Goal: Contribute content

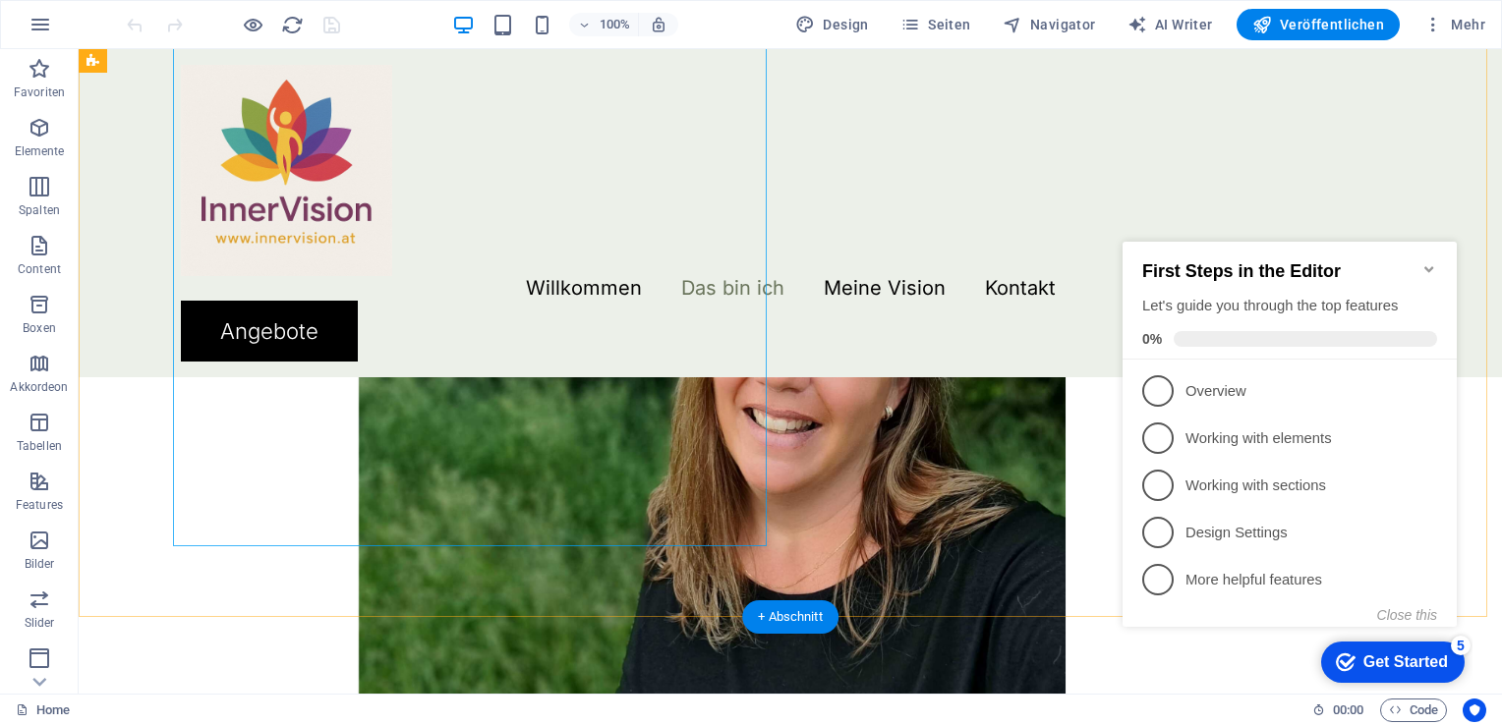
scroll to position [2260, 0]
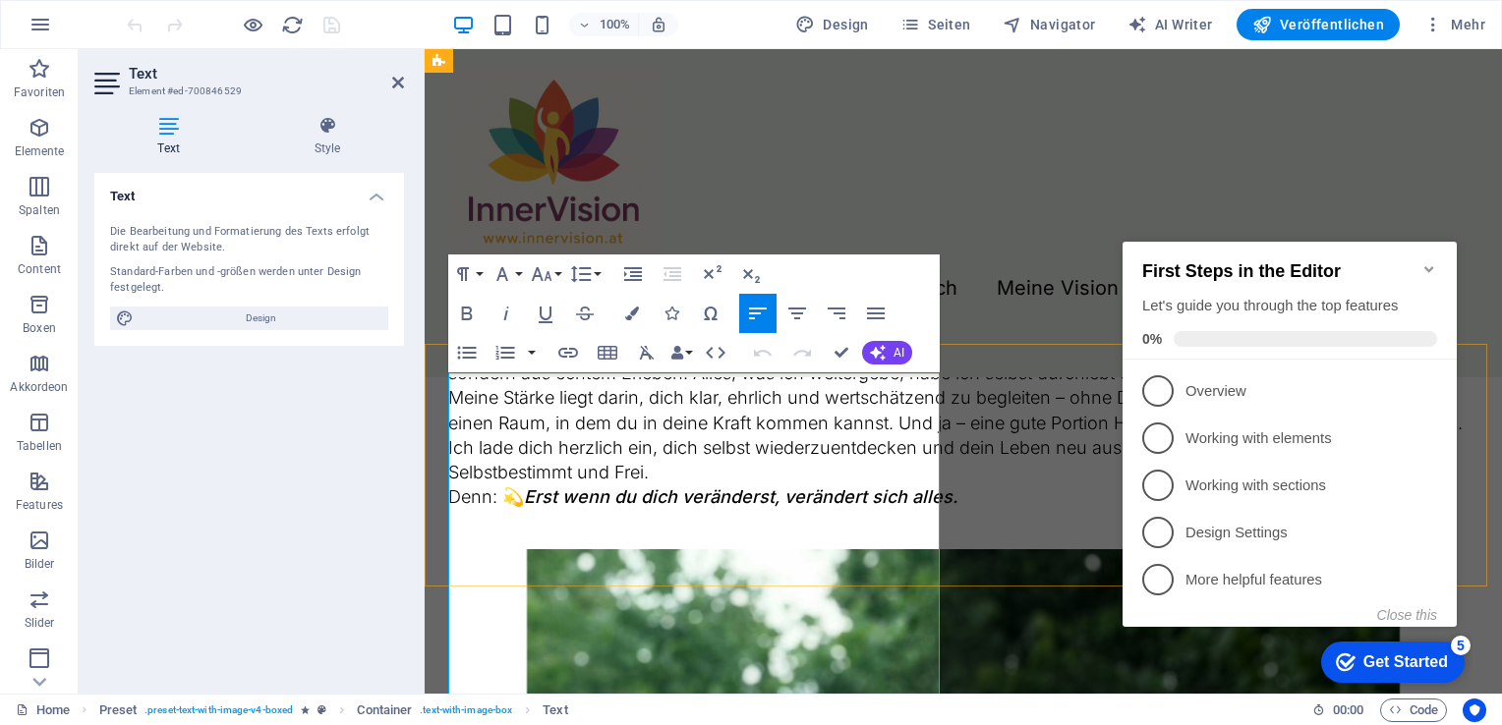
scroll to position [1765, 0]
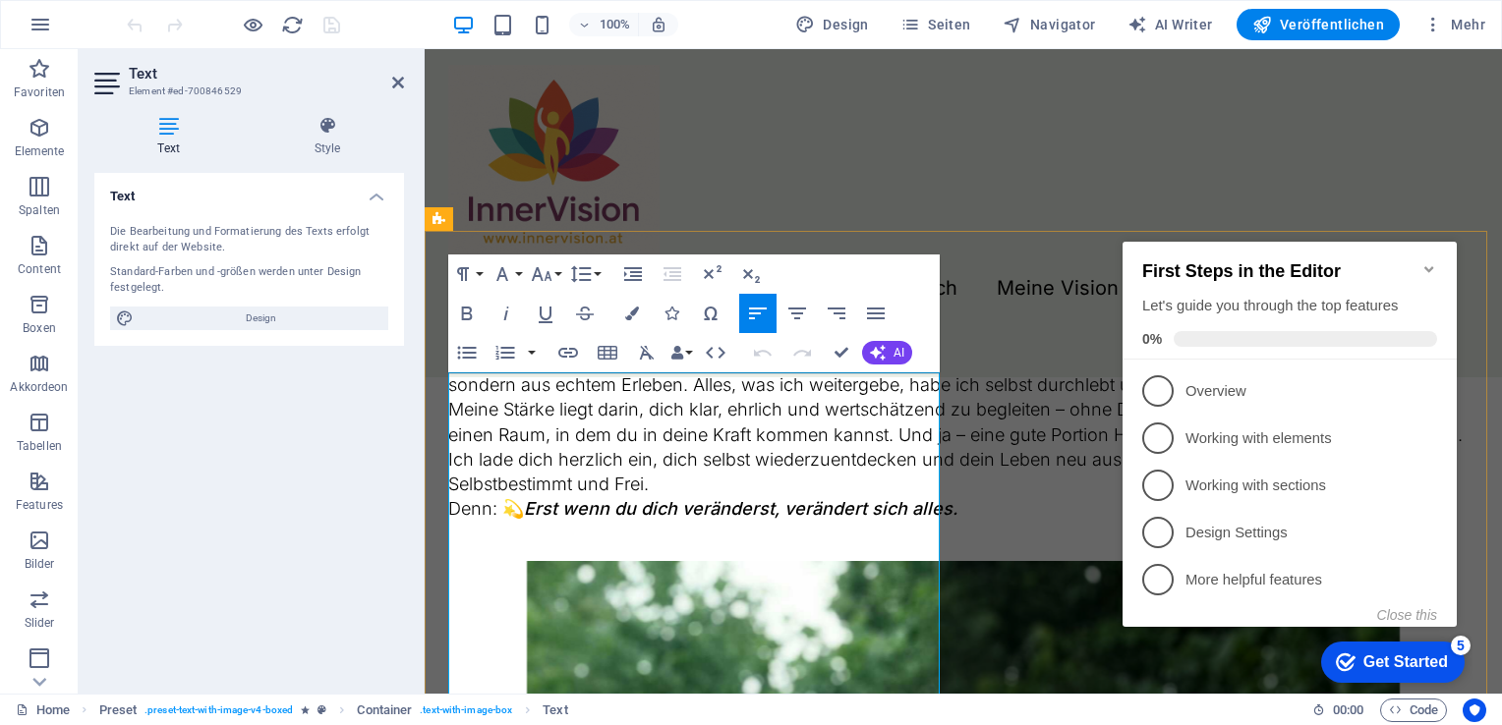
drag, startPoint x: 657, startPoint y: 436, endPoint x: 452, endPoint y: 402, distance: 207.3
click at [452, 402] on div "Mein Name ist [PERSON_NAME], ich bin 48 Jahre alt, Dipl. Kinesiologin, Dipl. Me…" at bounding box center [963, 311] width 1030 height 471
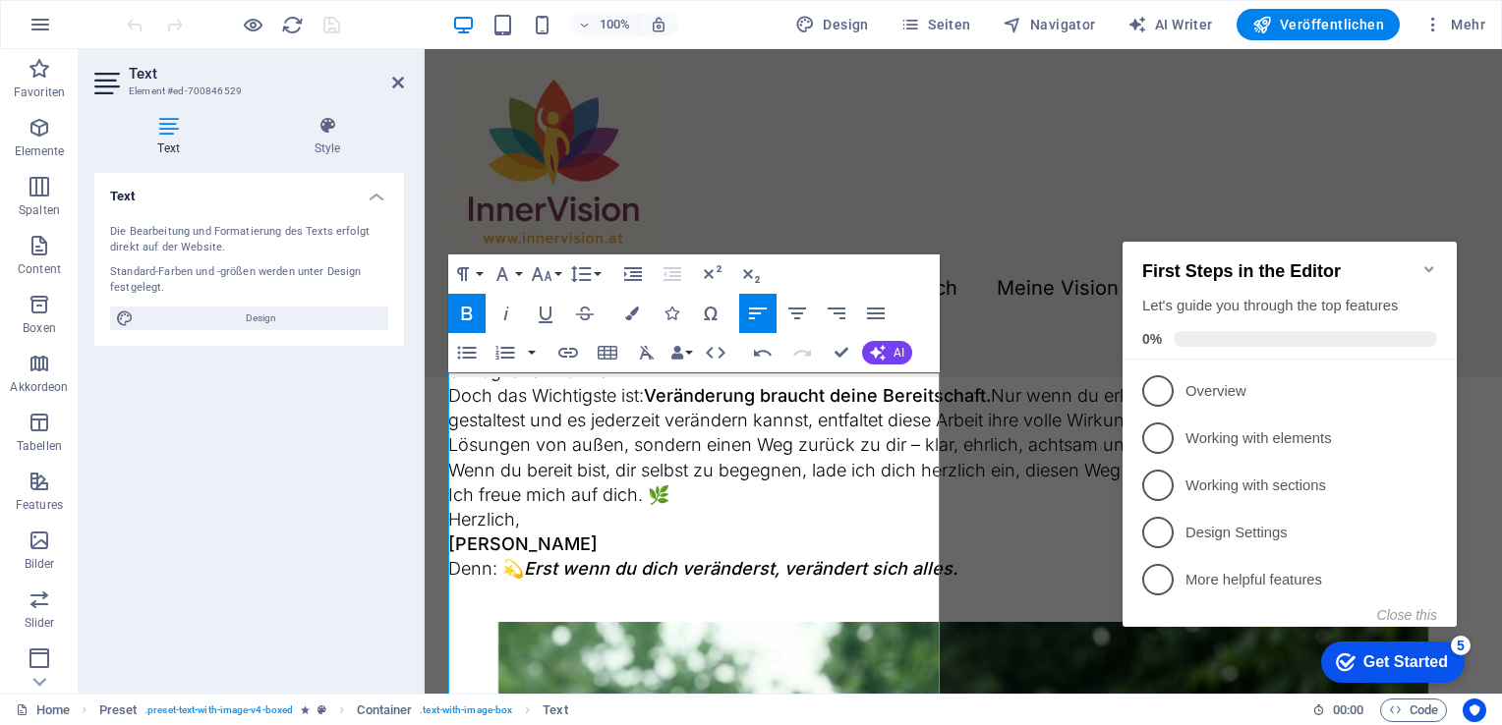
click at [139, 26] on div at bounding box center [233, 24] width 220 height 31
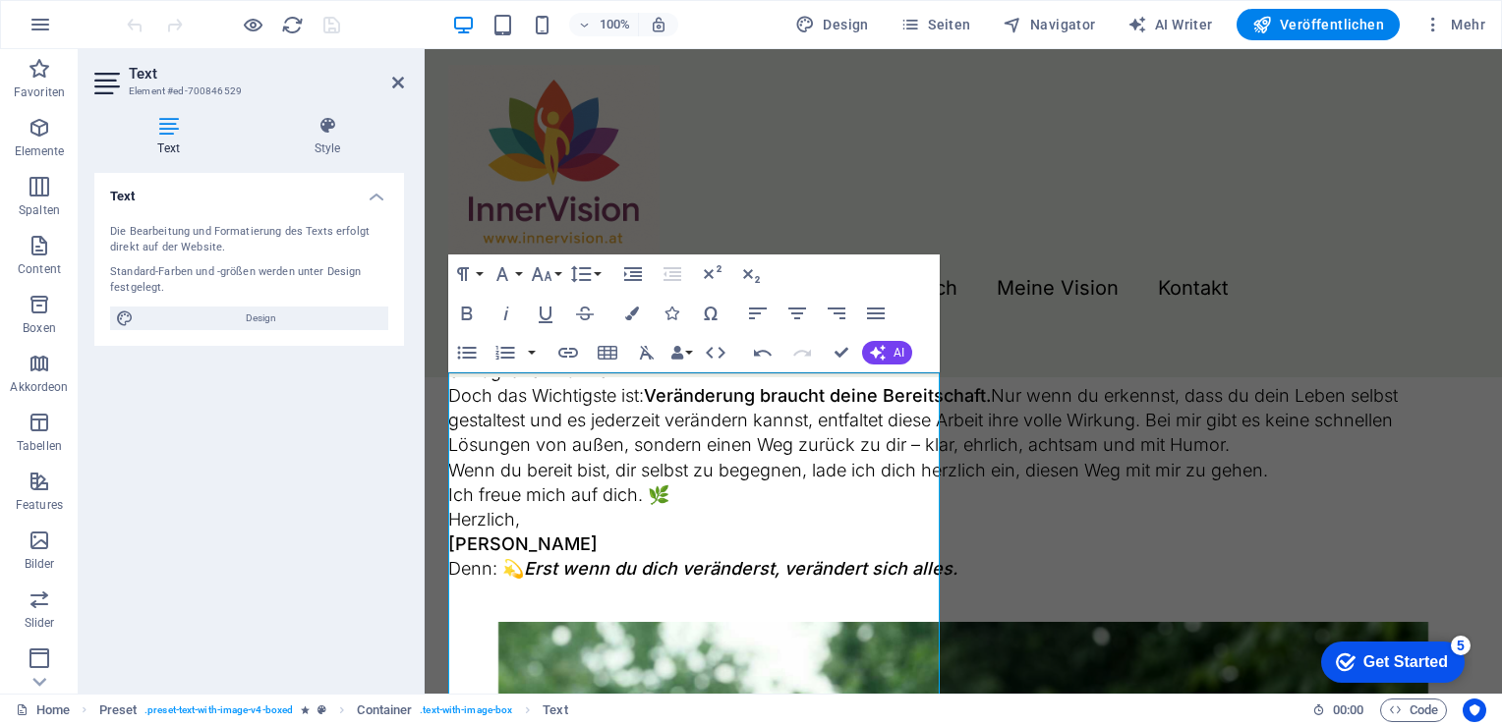
click at [139, 26] on div at bounding box center [233, 24] width 220 height 31
drag, startPoint x: 452, startPoint y: 410, endPoint x: 807, endPoint y: 549, distance: 381.3
click at [807, 549] on div "Willkommen ich freue mich, dass du hier bist. Vielleicht spürst du schon länger…" at bounding box center [963, 341] width 1030 height 531
click at [688, 136] on h3 "Willkommen" at bounding box center [963, 117] width 1030 height 35
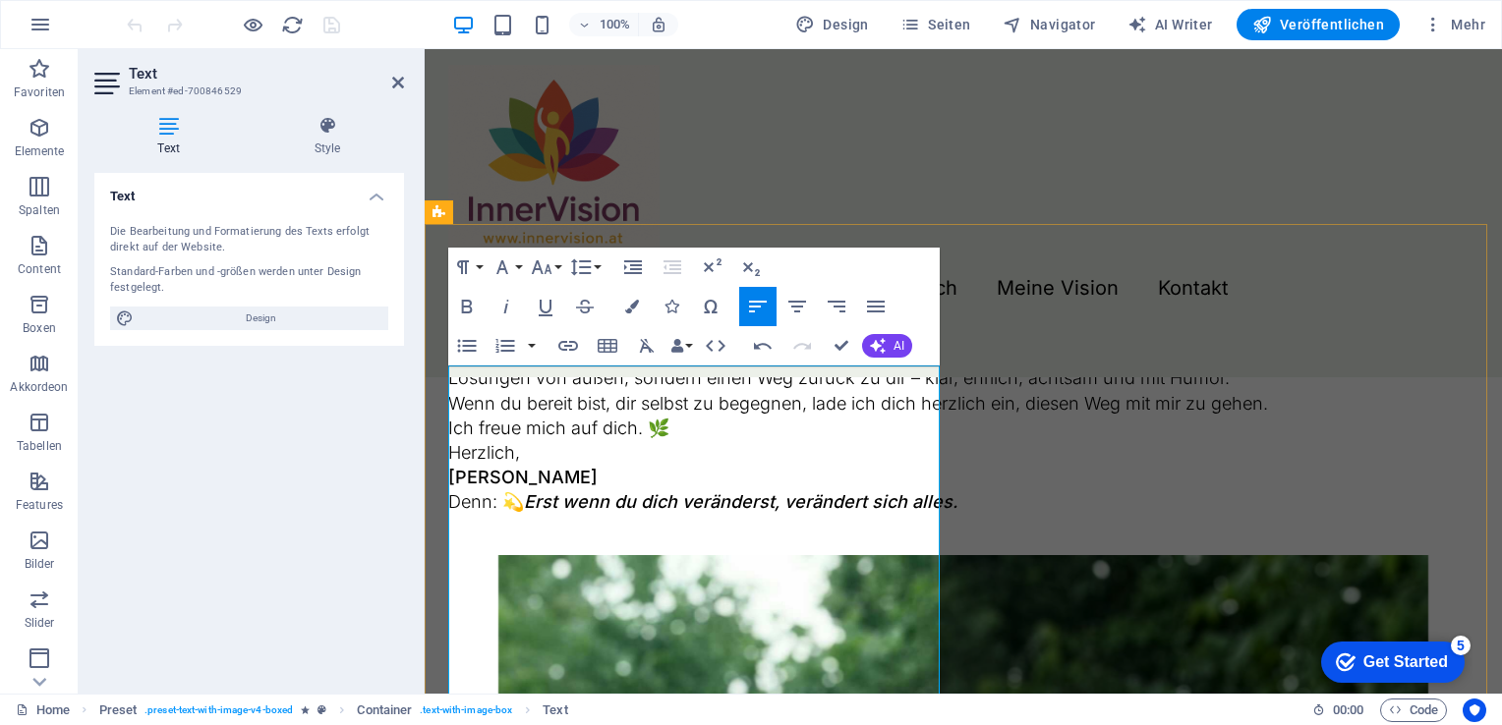
scroll to position [1863, 0]
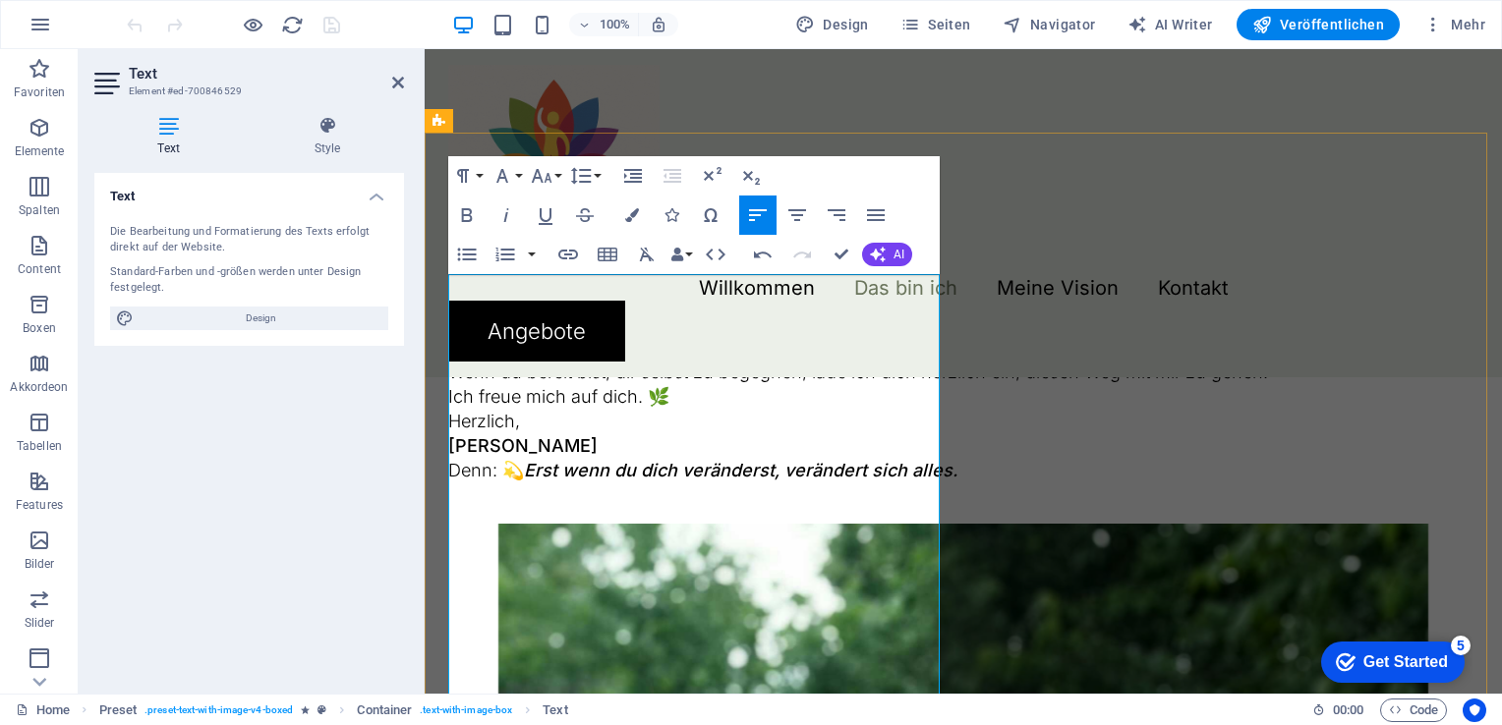
click at [507, 112] on p "ich freue mich, dass du hier bist. Vielleicht spürst du schon länger, dass in d…" at bounding box center [963, 74] width 1030 height 75
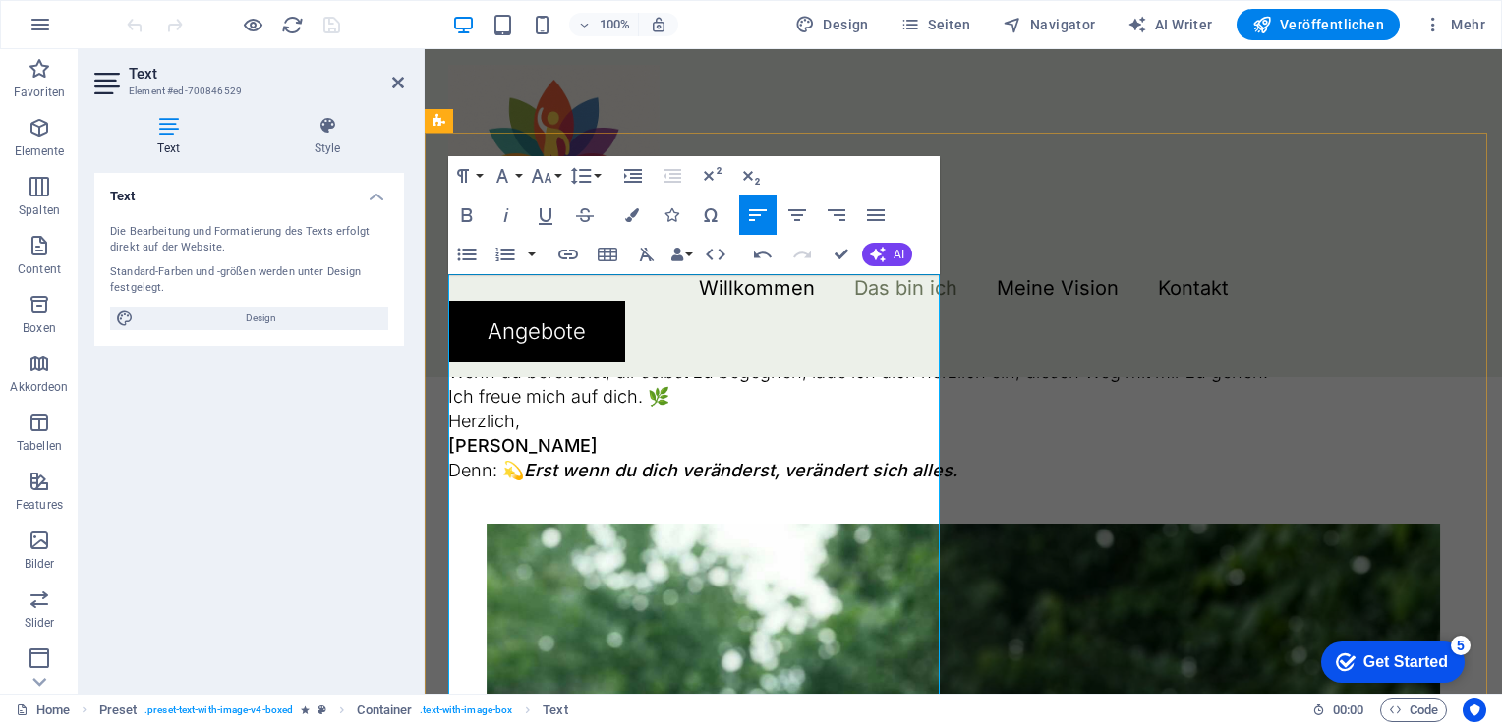
scroll to position [1962, 0]
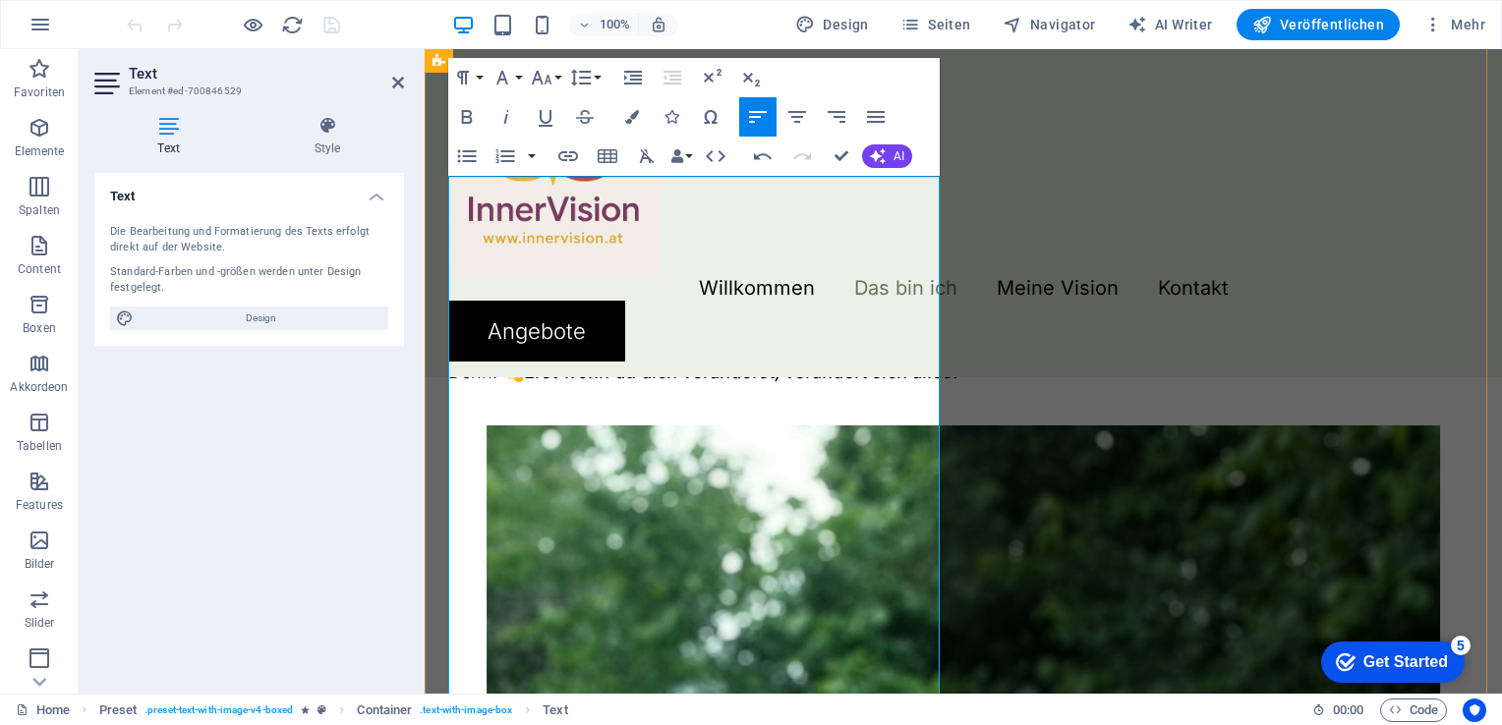
click at [557, 13] on p "Manchmal taucht sogar die Frage auf: „Bin das überhaupt noch ich?“" at bounding box center [963, 0] width 1030 height 25
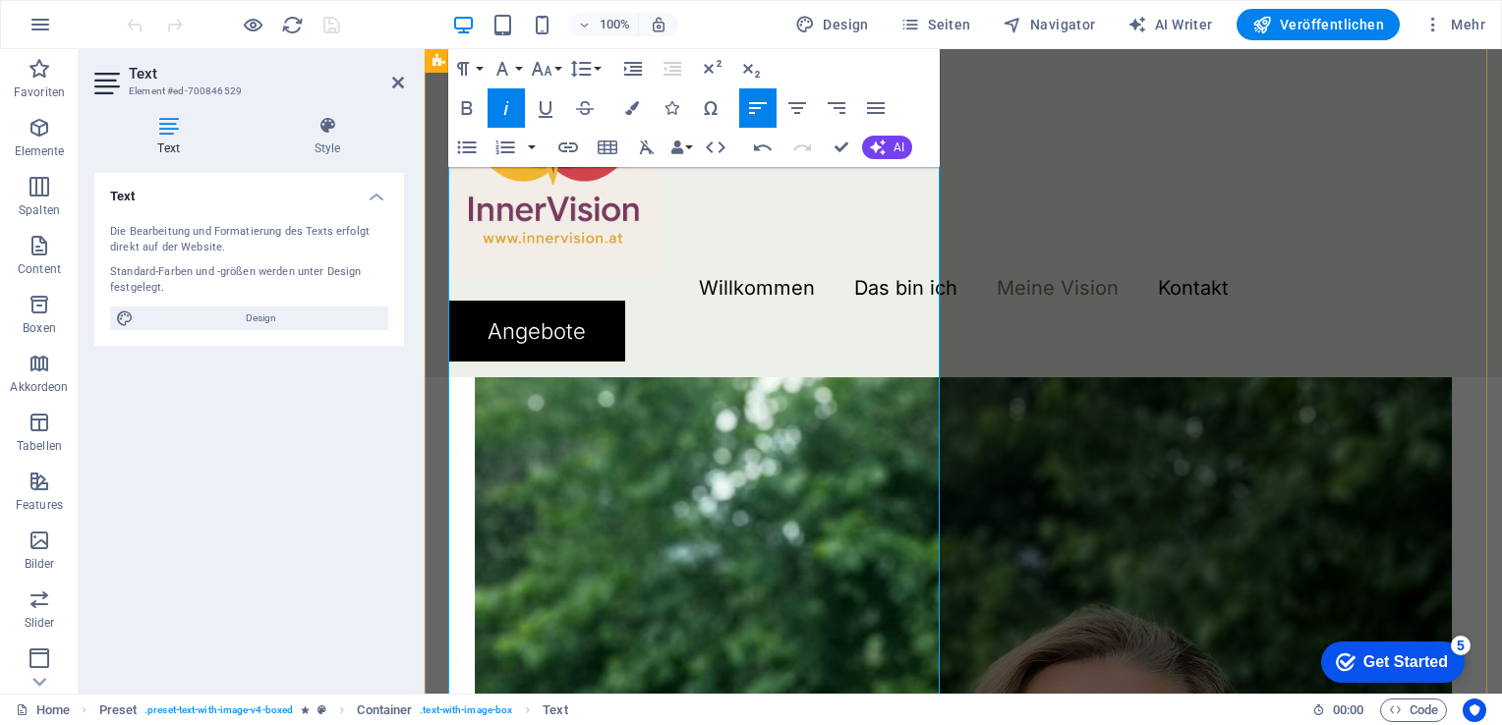
scroll to position [2158, 0]
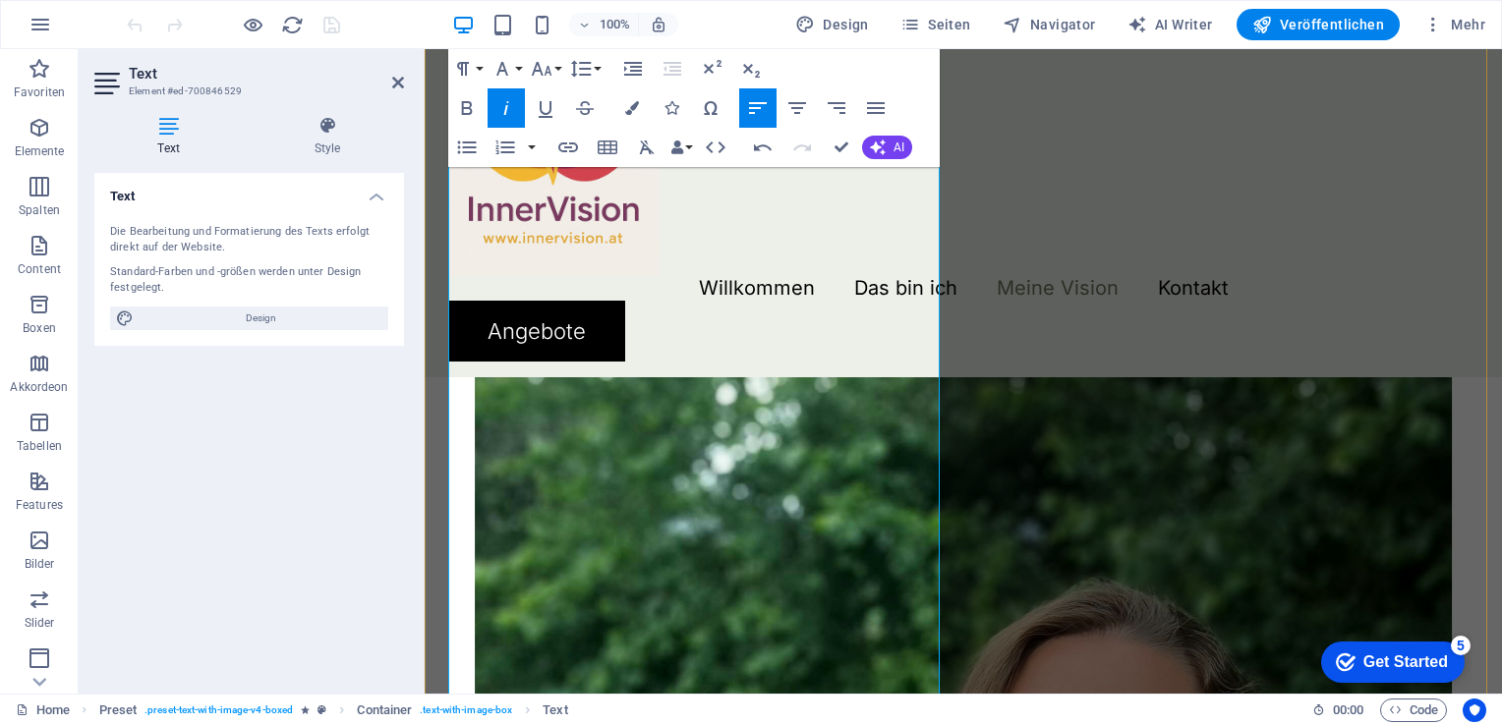
drag, startPoint x: 614, startPoint y: 399, endPoint x: 818, endPoint y: 395, distance: 203.5
click at [476, 109] on icon "button" at bounding box center [467, 108] width 24 height 24
drag, startPoint x: 600, startPoint y: 428, endPoint x: 492, endPoint y: 421, distance: 107.3
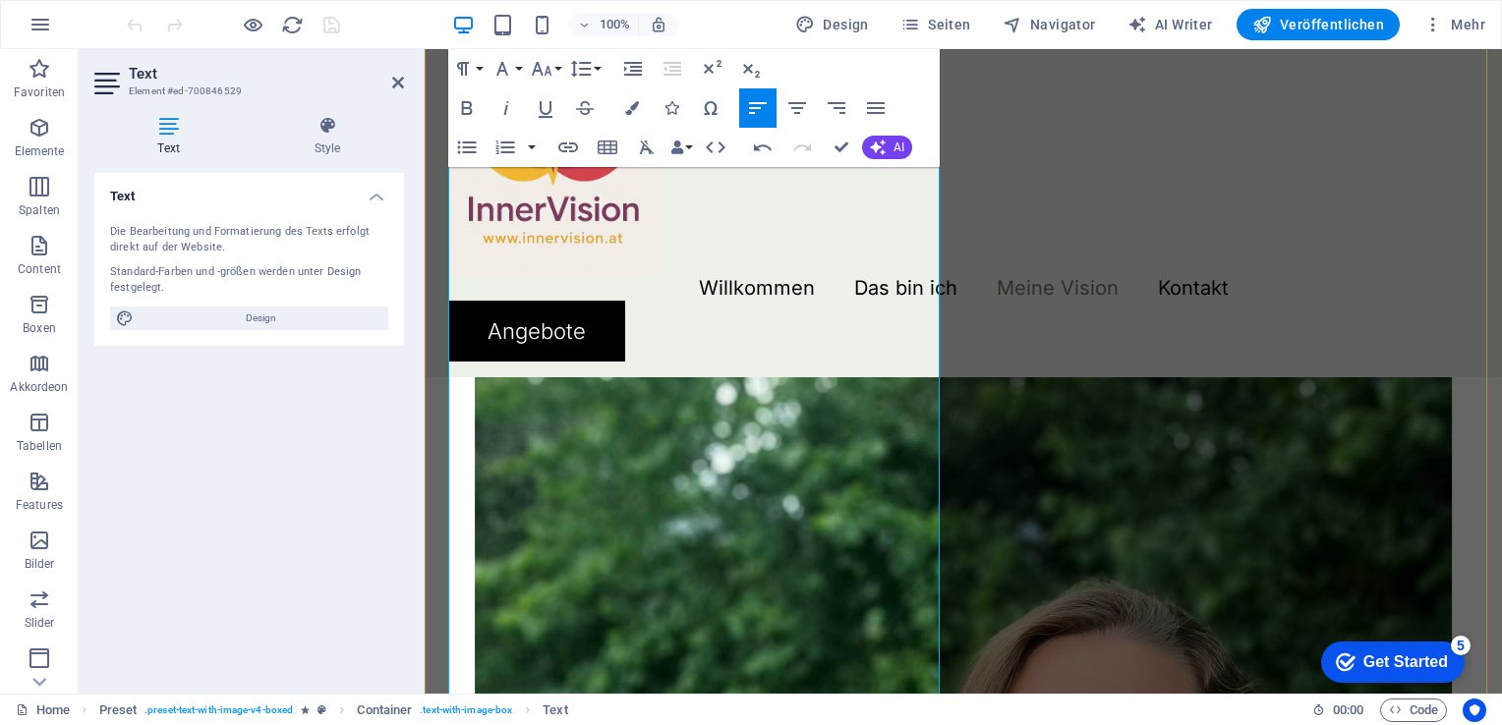
click at [471, 104] on icon "button" at bounding box center [467, 108] width 11 height 14
drag, startPoint x: 911, startPoint y: 448, endPoint x: 491, endPoint y: 480, distance: 420.8
click at [477, 108] on icon "button" at bounding box center [467, 108] width 24 height 24
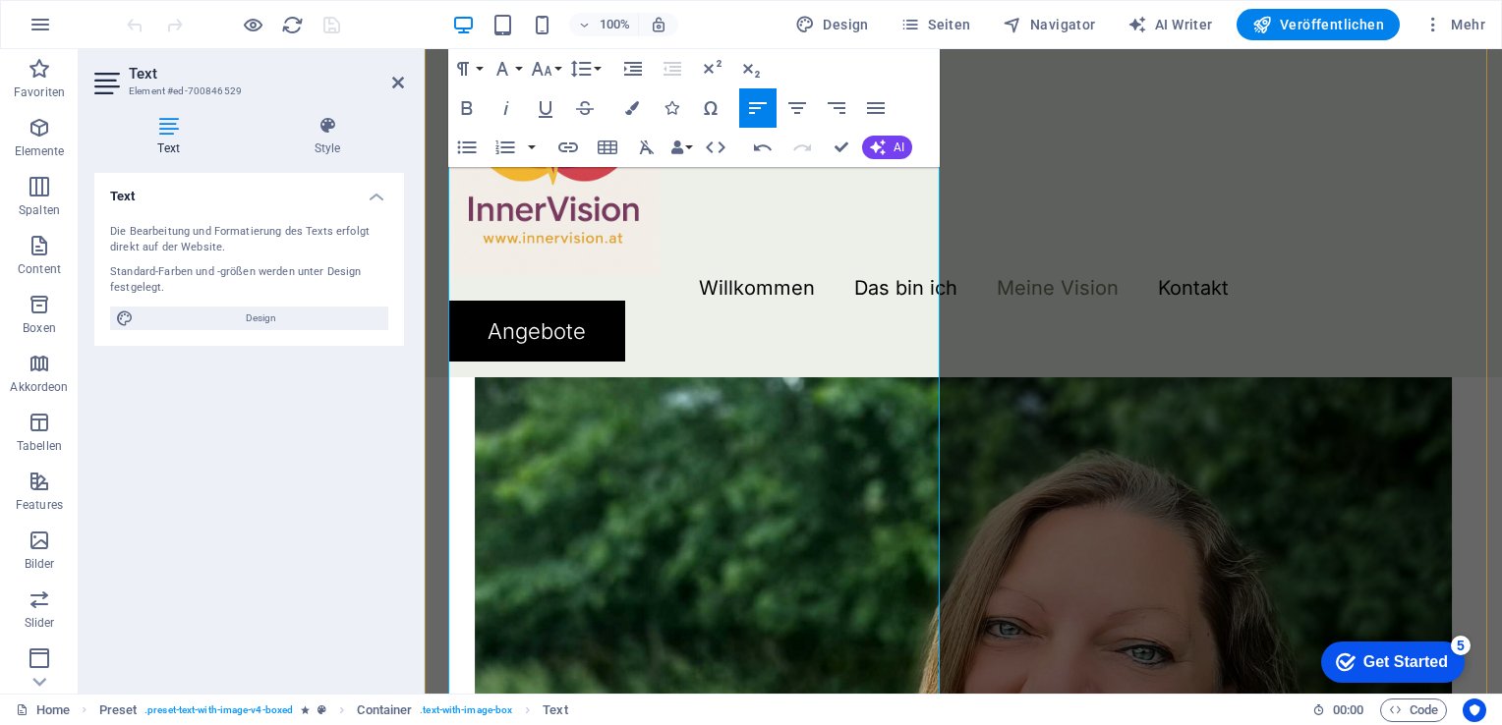
scroll to position [2257, 0]
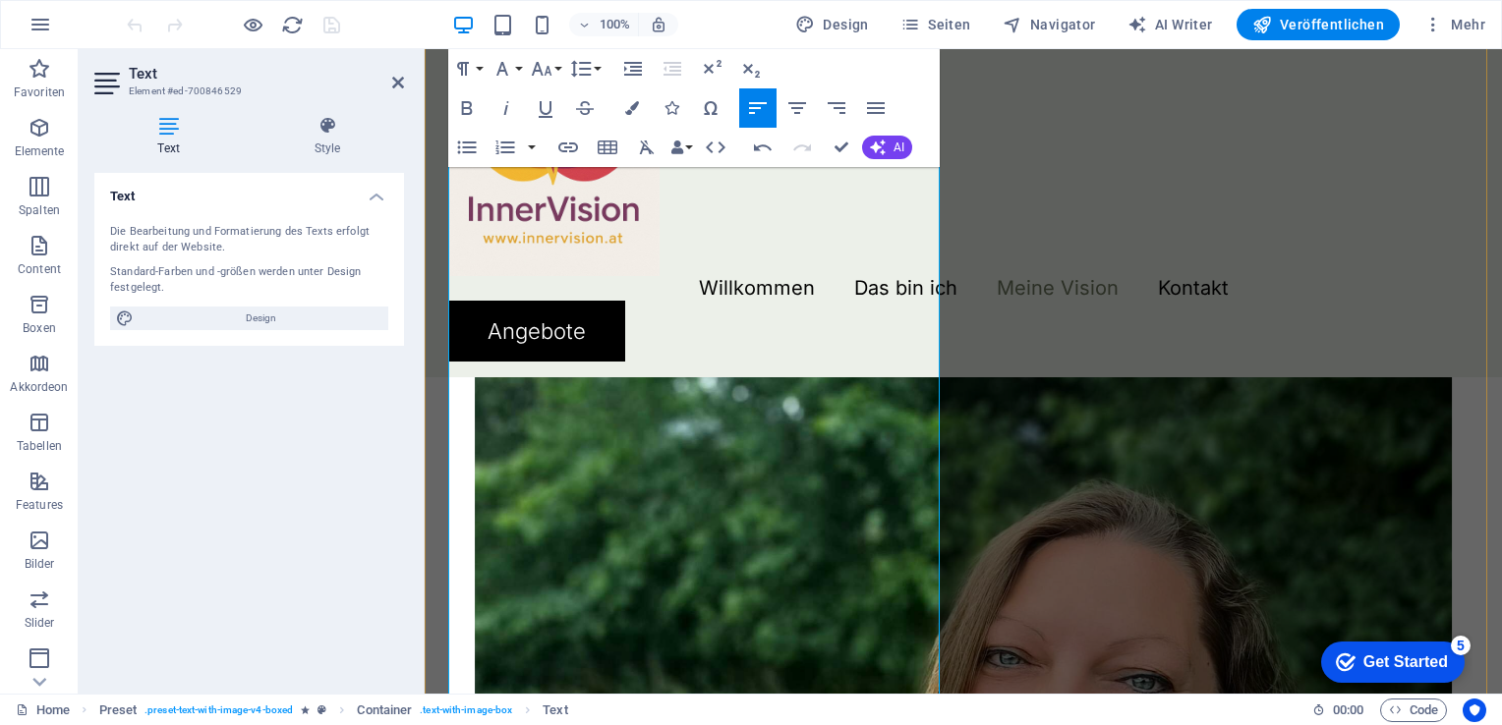
drag, startPoint x: 674, startPoint y: 400, endPoint x: 572, endPoint y: 393, distance: 102.4
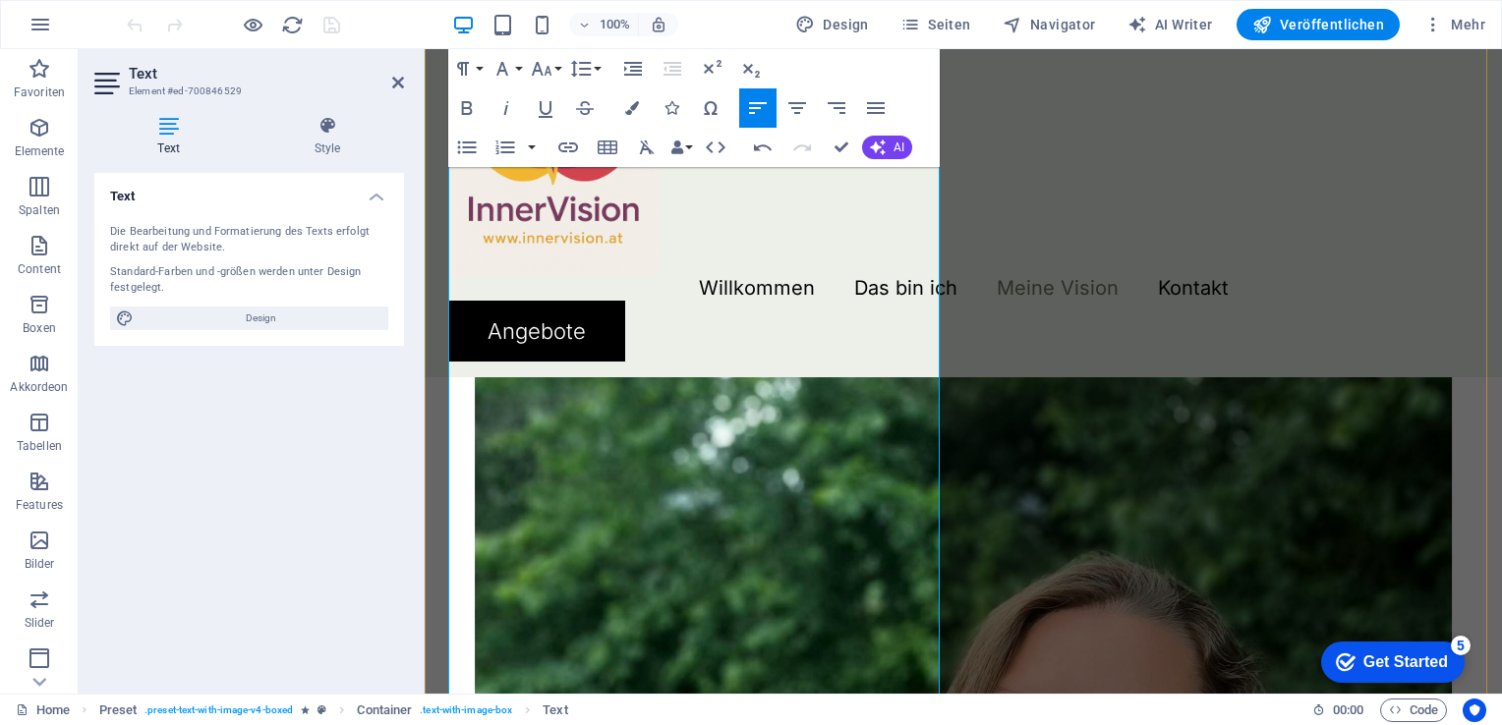
scroll to position [2158, 0]
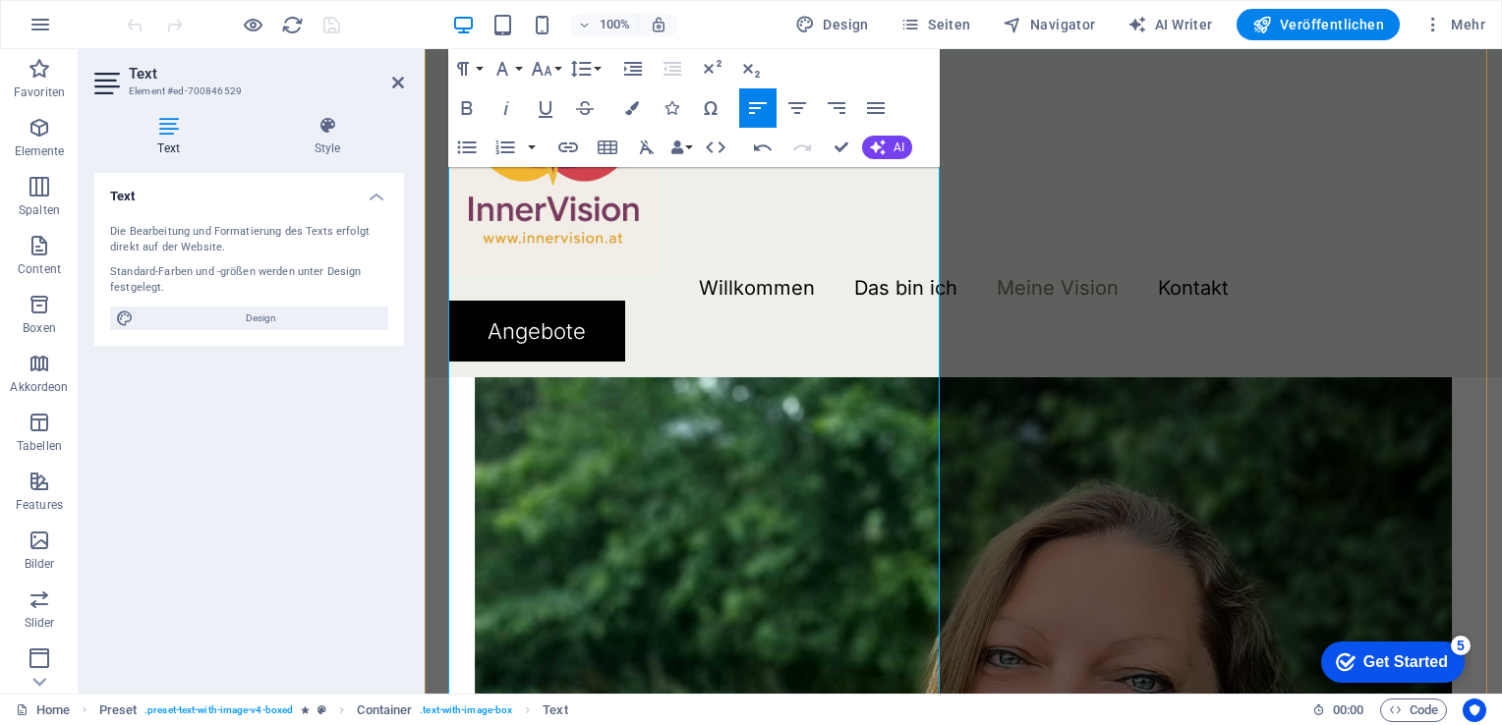
drag, startPoint x: 724, startPoint y: 423, endPoint x: 449, endPoint y: 423, distance: 275.2
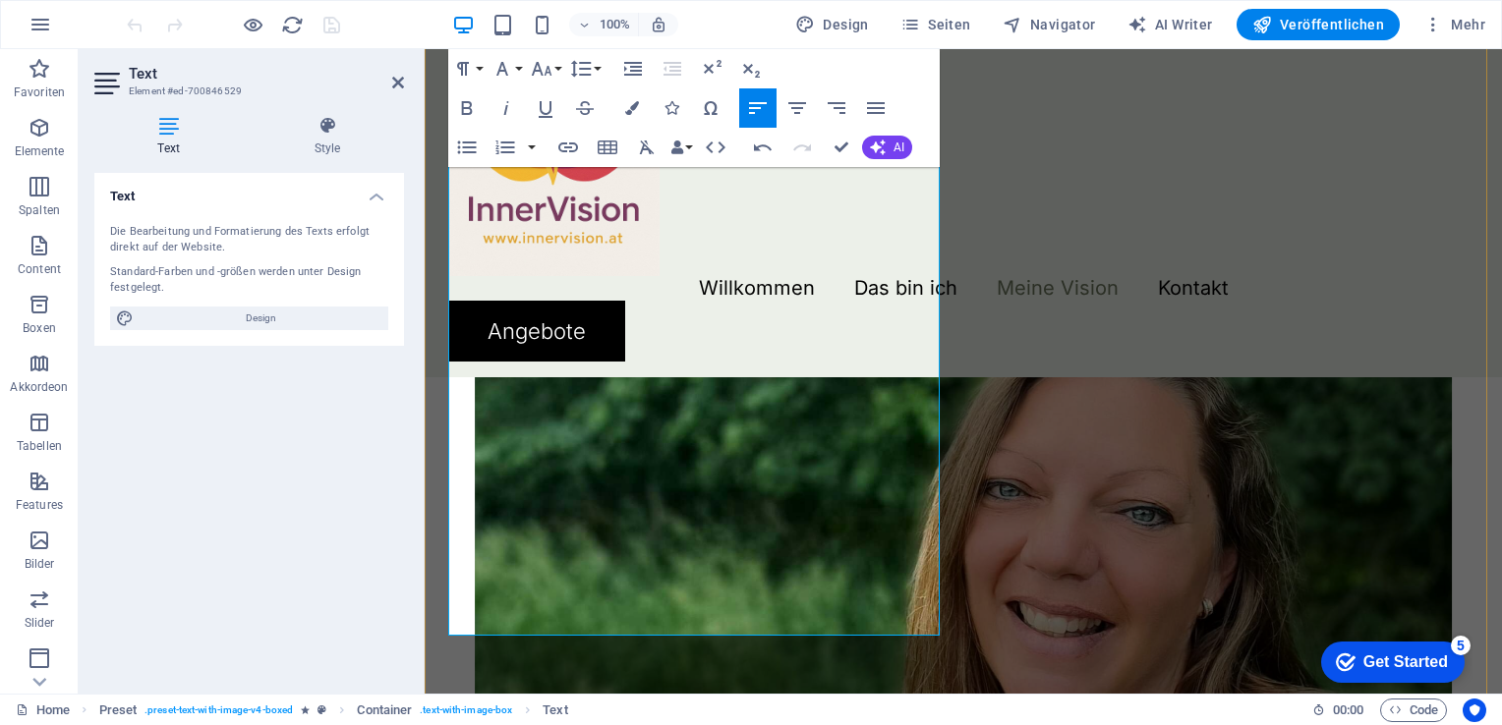
scroll to position [2453, 0]
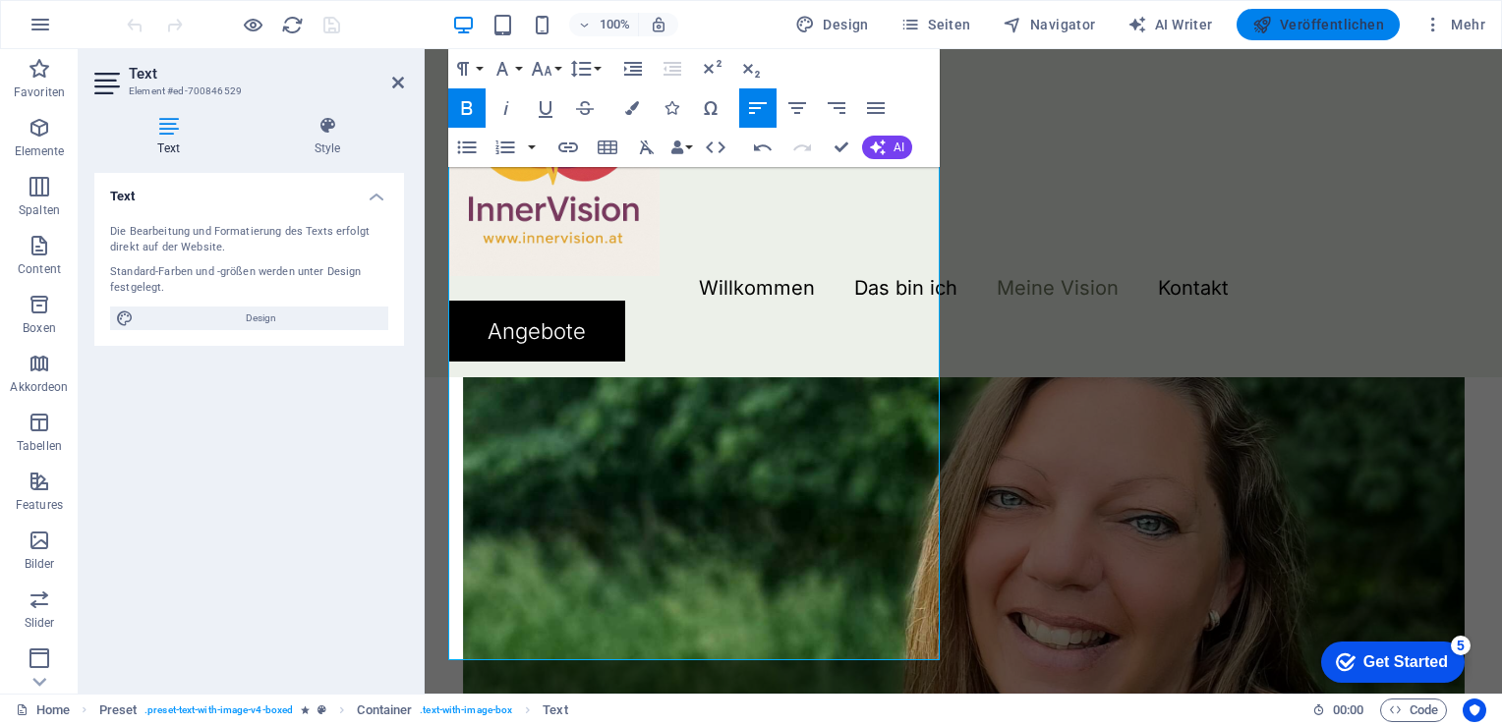
click at [1301, 23] on span "Veröffentlichen" at bounding box center [1318, 25] width 132 height 20
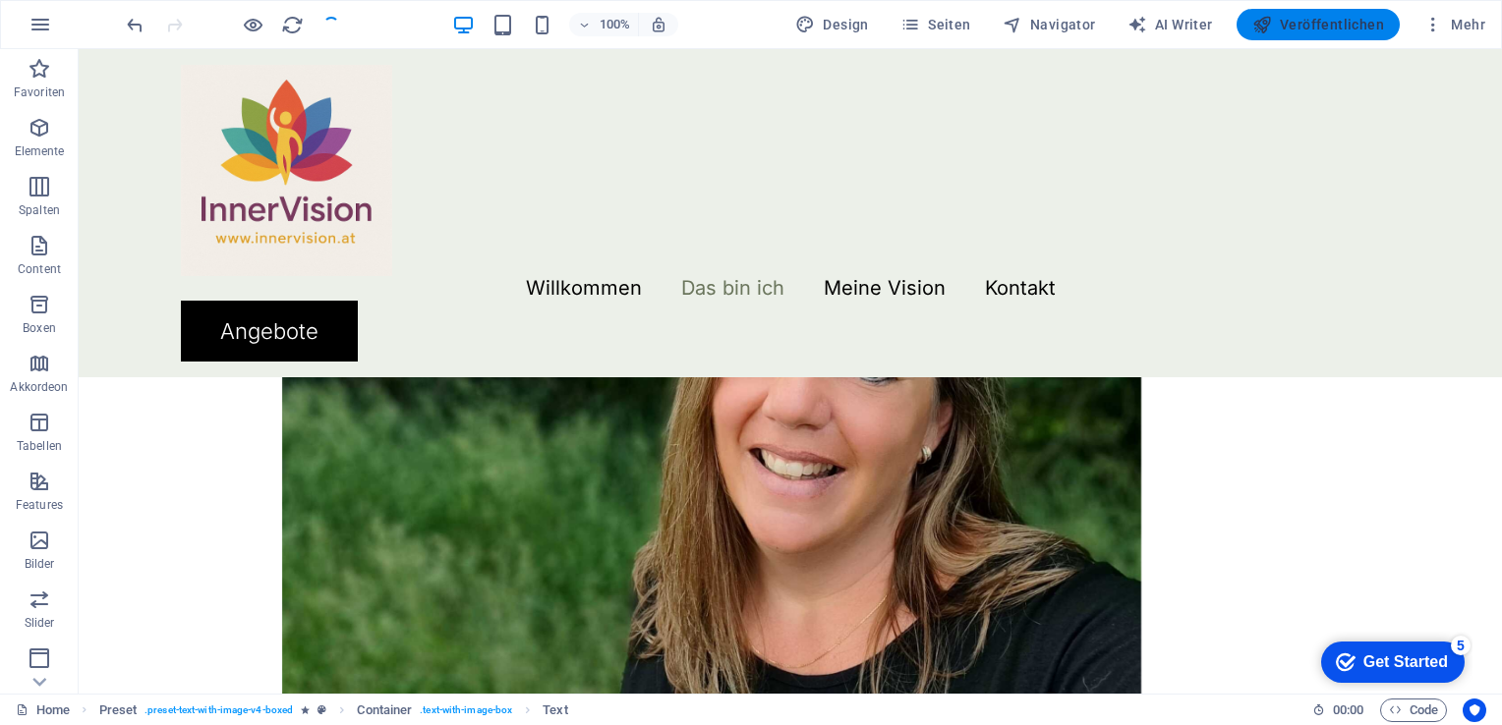
scroll to position [2404, 0]
